Goal: Task Accomplishment & Management: Use online tool/utility

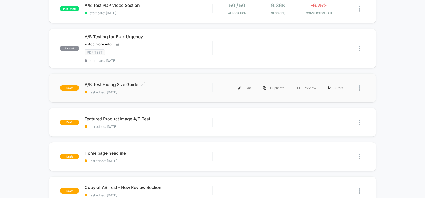
drag, startPoint x: 140, startPoint y: 84, endPoint x: 85, endPoint y: 85, distance: 54.7
click at [85, 85] on span "A/B Test Hiding Size Guide Click to edit experience details" at bounding box center [149, 84] width 128 height 5
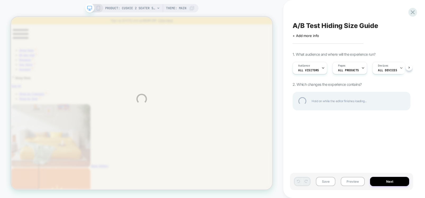
drag, startPoint x: 382, startPoint y: 26, endPoint x: 295, endPoint y: 30, distance: 87.5
click at [307, 27] on div "A/B Test Hiding Size Guide" at bounding box center [351, 26] width 118 height 8
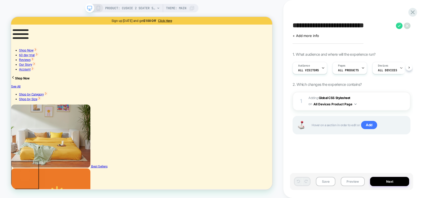
scroll to position [0, 0]
drag, startPoint x: 379, startPoint y: 25, endPoint x: 290, endPoint y: 26, distance: 88.2
click at [290, 26] on div "**********" at bounding box center [351, 98] width 123 height 187
click at [393, 185] on button "Next" at bounding box center [389, 181] width 39 height 9
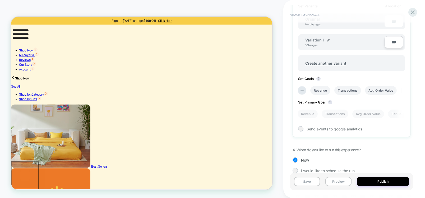
scroll to position [185, 0]
